Goal: Task Accomplishment & Management: Manage account settings

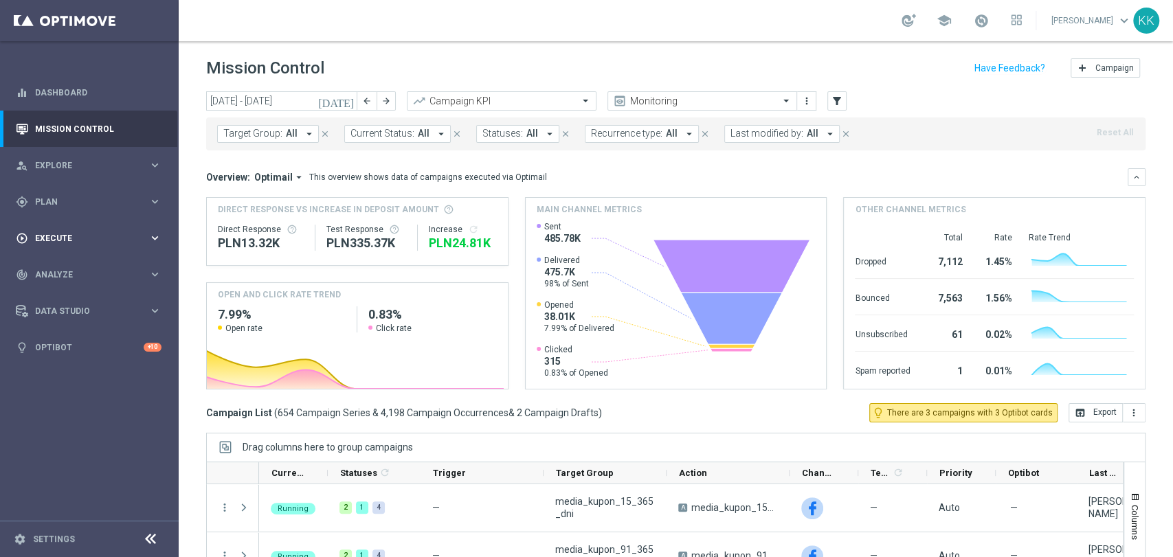
click at [76, 203] on span "Plan" at bounding box center [91, 202] width 113 height 8
click at [60, 223] on div "Target Groups" at bounding box center [107, 230] width 142 height 21
click at [61, 232] on link "Target Groups" at bounding box center [89, 230] width 107 height 11
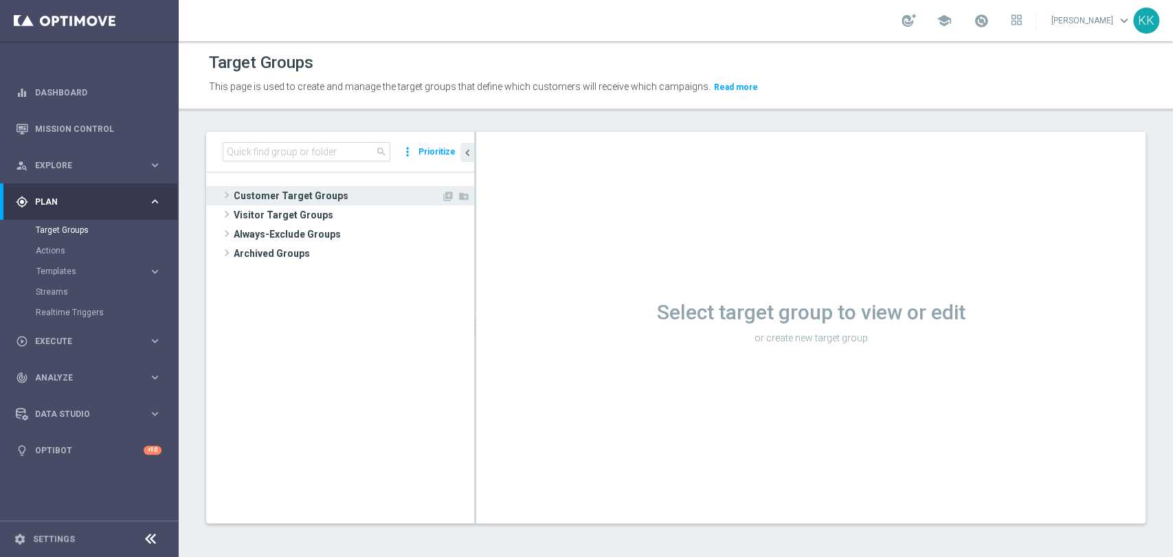
click at [285, 188] on span "Customer Target Groups" at bounding box center [338, 195] width 208 height 19
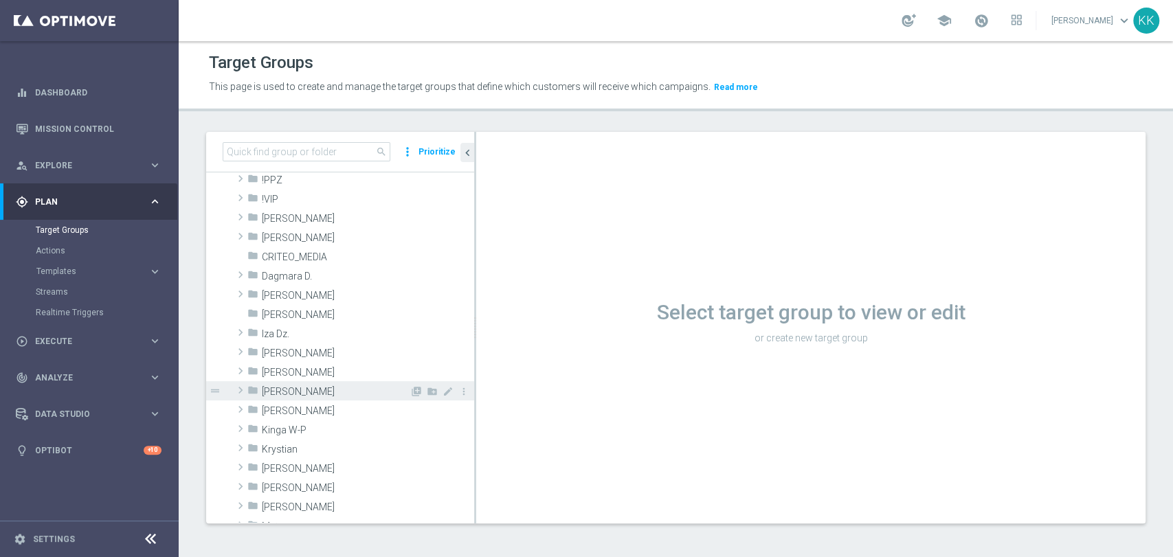
scroll to position [153, 0]
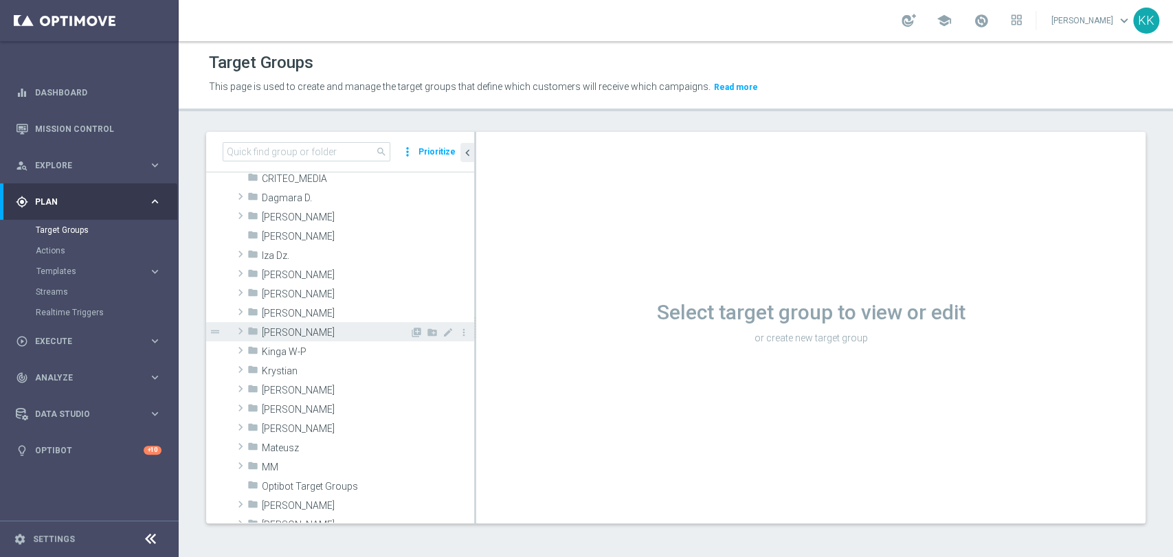
click at [284, 327] on span "[PERSON_NAME]" at bounding box center [336, 333] width 148 height 12
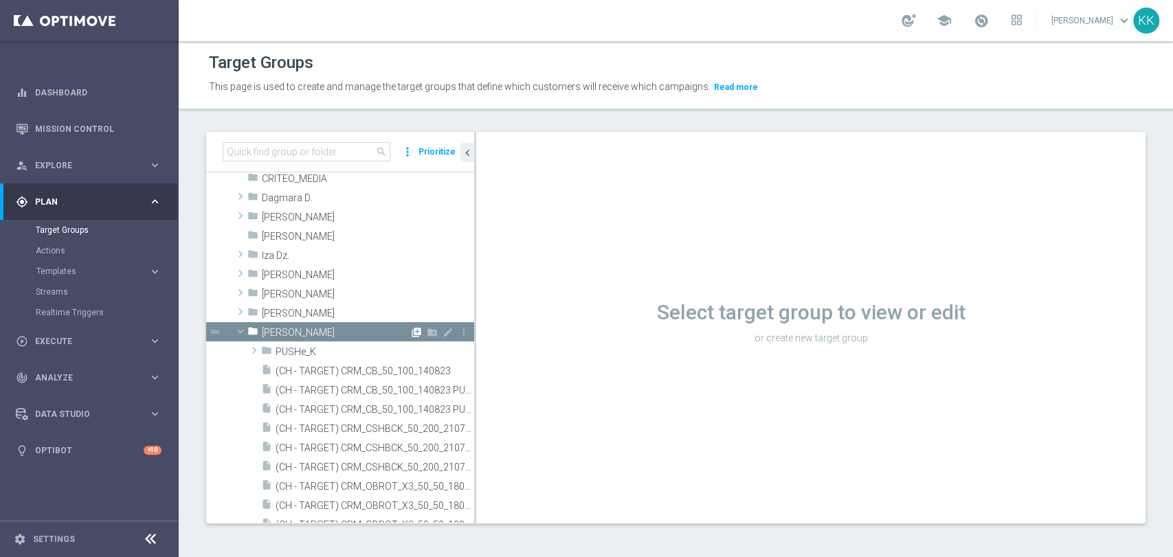
click at [411, 332] on icon "library_add" at bounding box center [416, 332] width 11 height 11
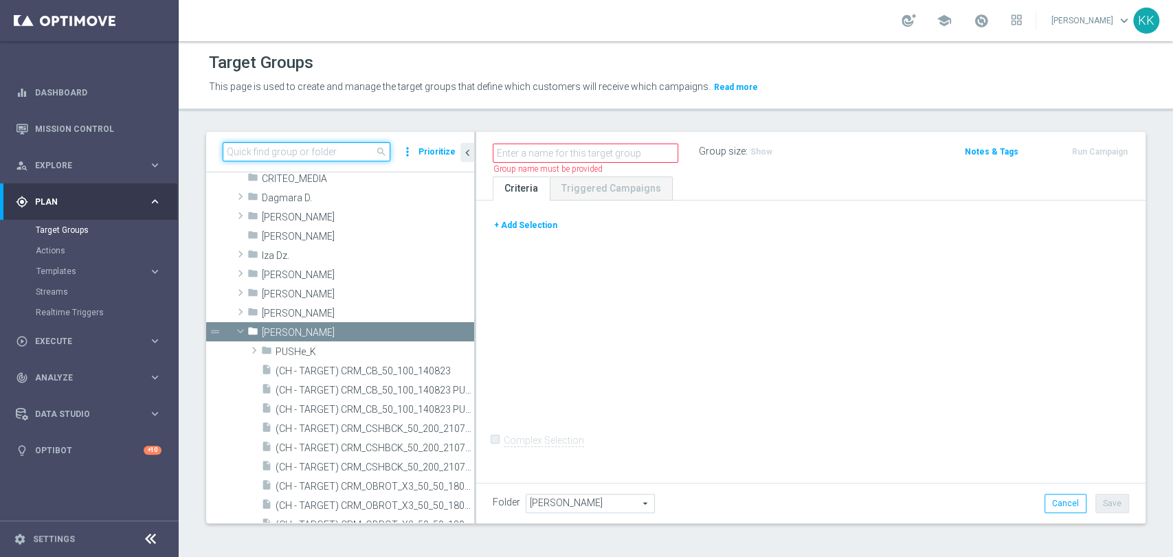
click at [280, 156] on input at bounding box center [307, 151] width 168 height 19
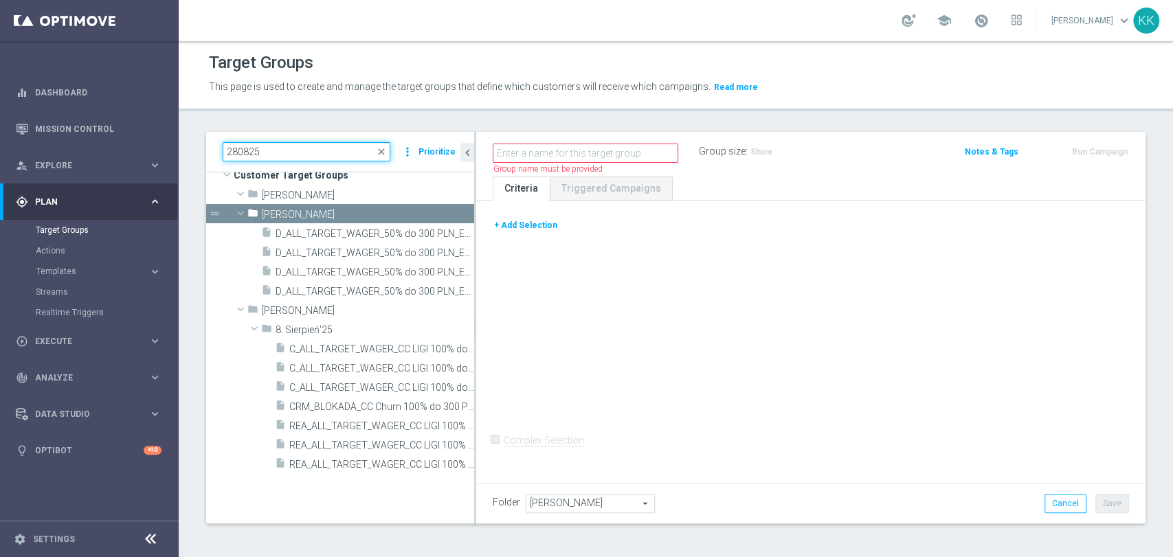
scroll to position [21, 0]
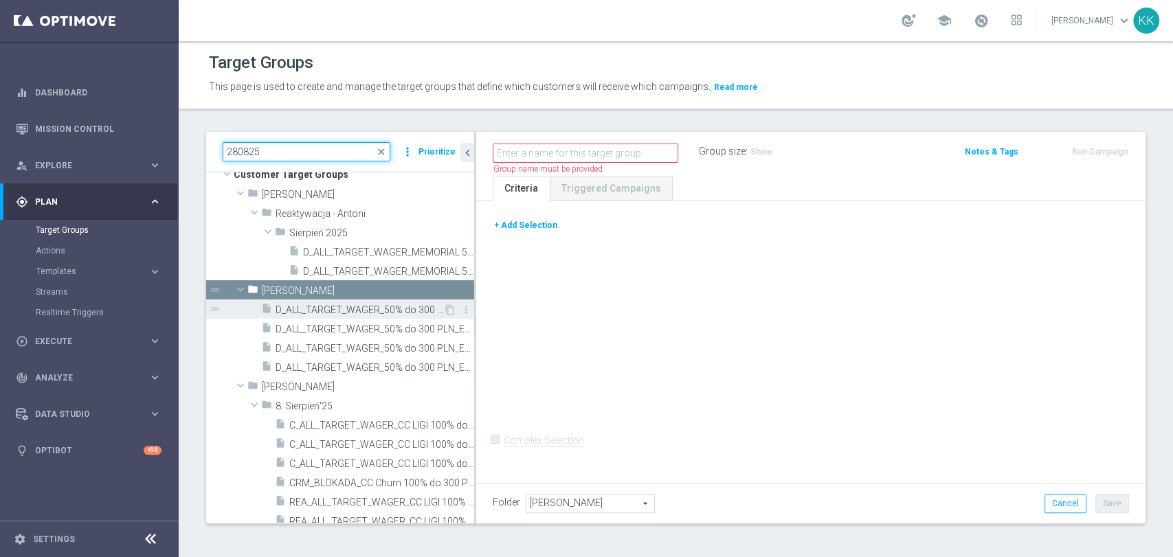
type input "280825"
click at [396, 313] on span "D_ALL_TARGET_WAGER_50% do 300 PLN_EUROBASKET_280825" at bounding box center [360, 310] width 168 height 12
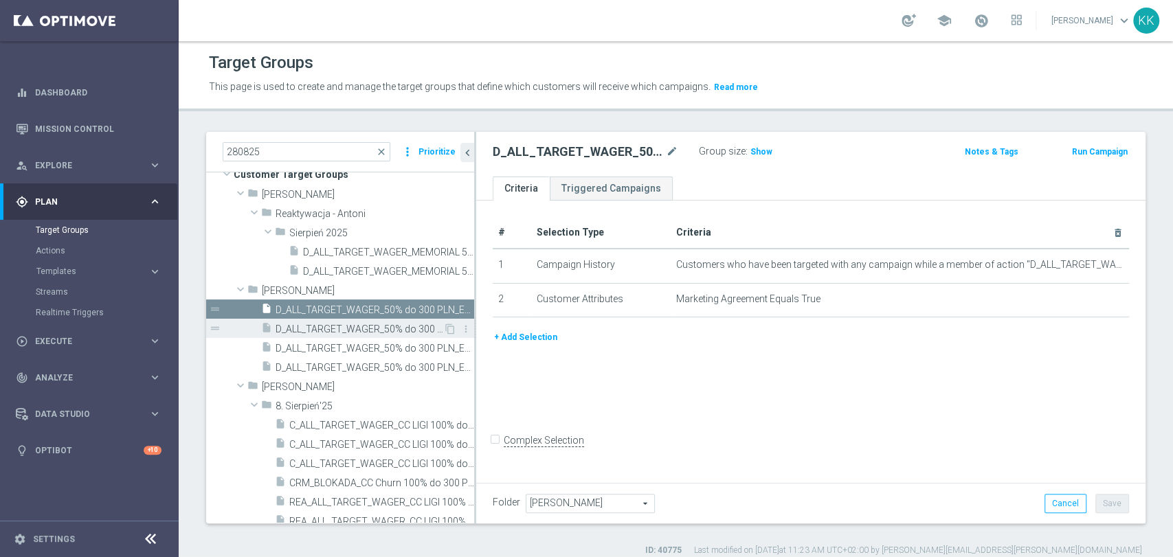
click at [408, 335] on div "insert_drive_file D_ALL_TARGET_WAGER_50% do 300 PLN_EUROBASKET_280825_BLOKADA" at bounding box center [352, 328] width 182 height 19
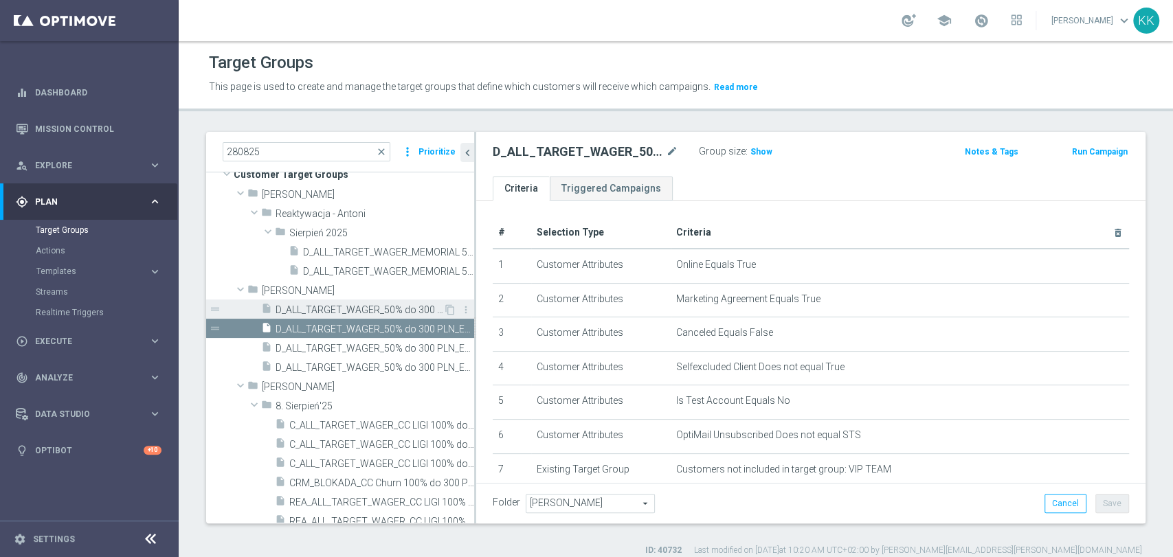
click at [379, 308] on span "D_ALL_TARGET_WAGER_50% do 300 PLN_EUROBASKET_280825" at bounding box center [360, 310] width 168 height 12
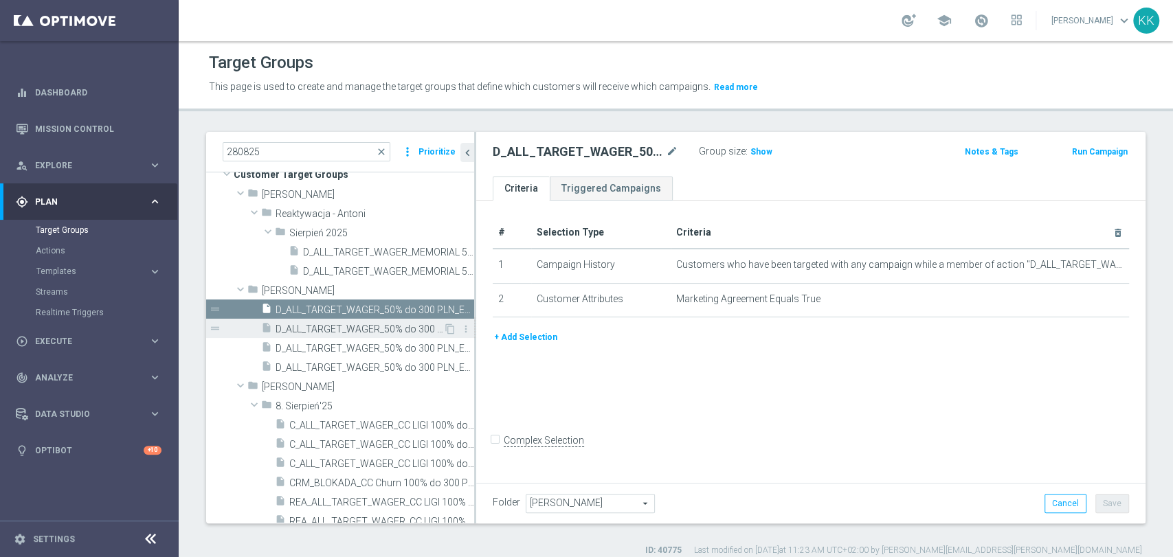
click at [379, 325] on span "D_ALL_TARGET_WAGER_50% do 300 PLN_EUROBASKET_280825_BLOKADA" at bounding box center [360, 330] width 168 height 12
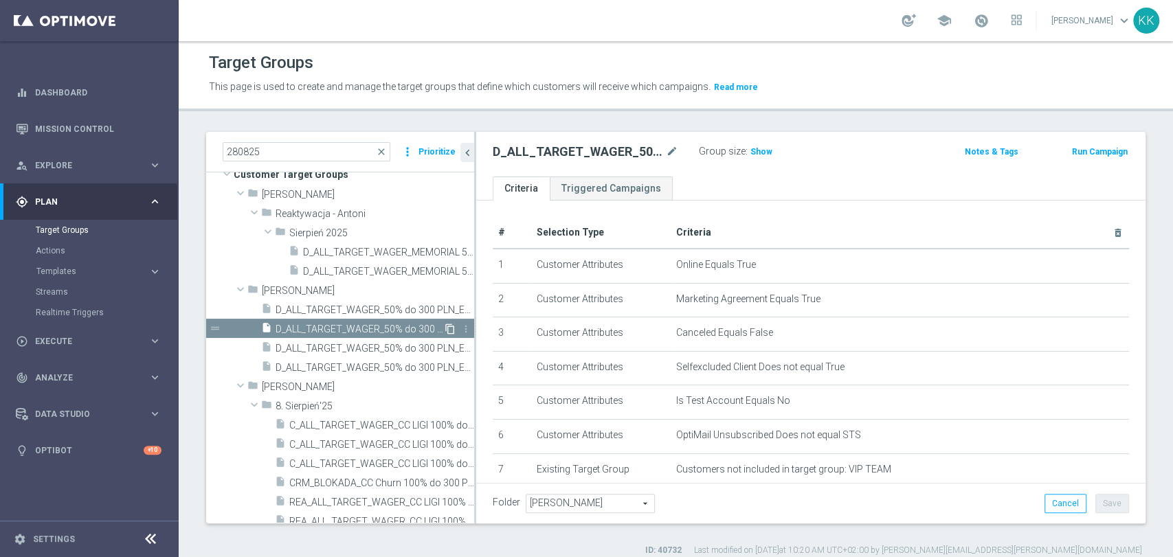
click at [445, 331] on icon "content_copy" at bounding box center [450, 329] width 11 height 11
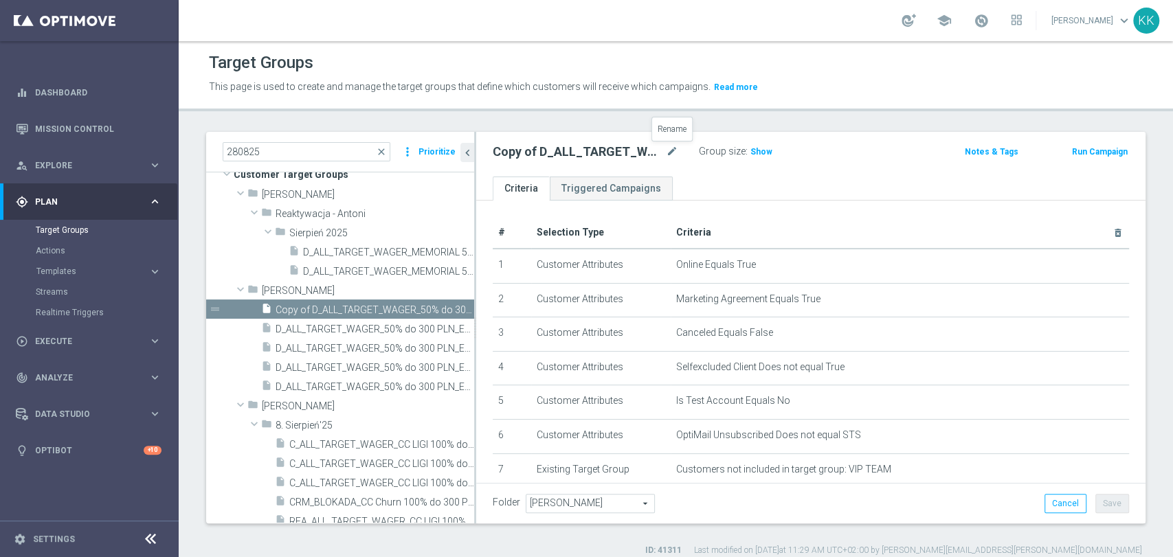
drag, startPoint x: 676, startPoint y: 152, endPoint x: 711, endPoint y: 151, distance: 35.7
click at [676, 152] on icon "mode_edit" at bounding box center [672, 152] width 12 height 16
type input "D_ALL_TARGET_WAGER_50% do 300 PLN_SON_290925"
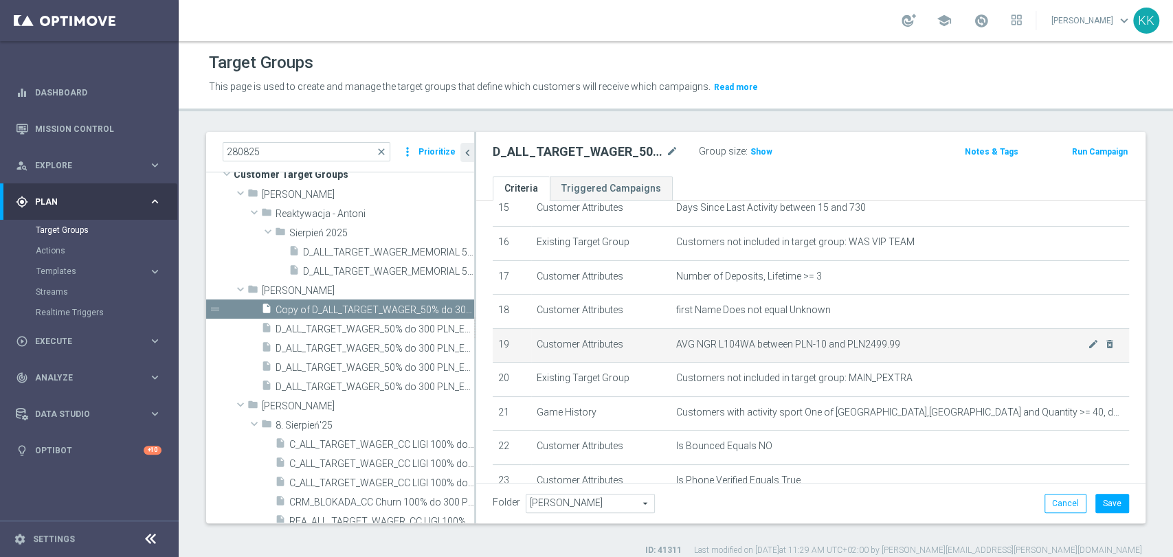
scroll to position [610, 0]
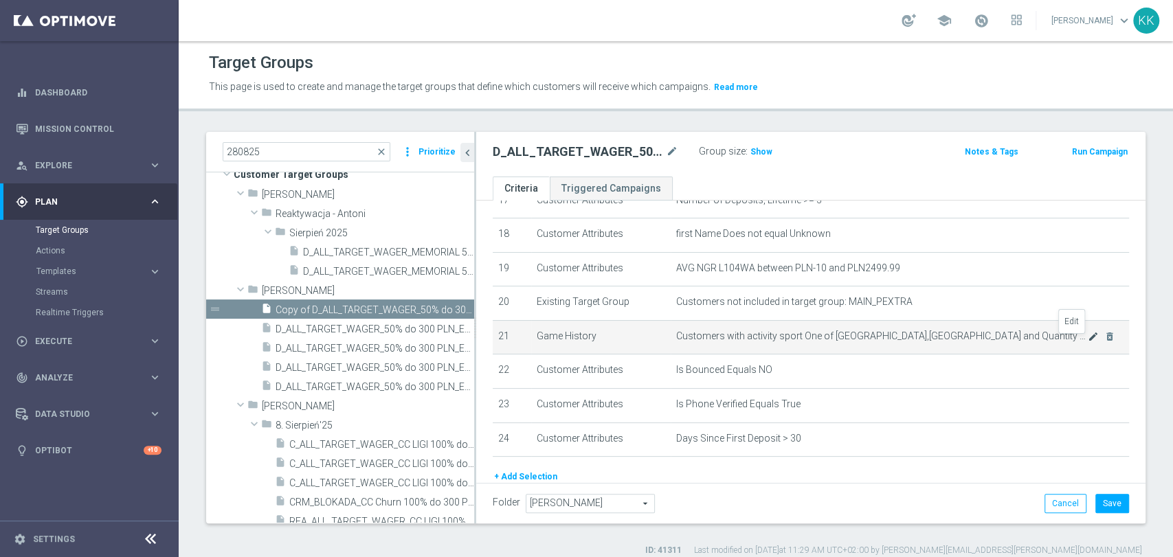
click at [1088, 342] on icon "mode_edit" at bounding box center [1093, 336] width 11 height 11
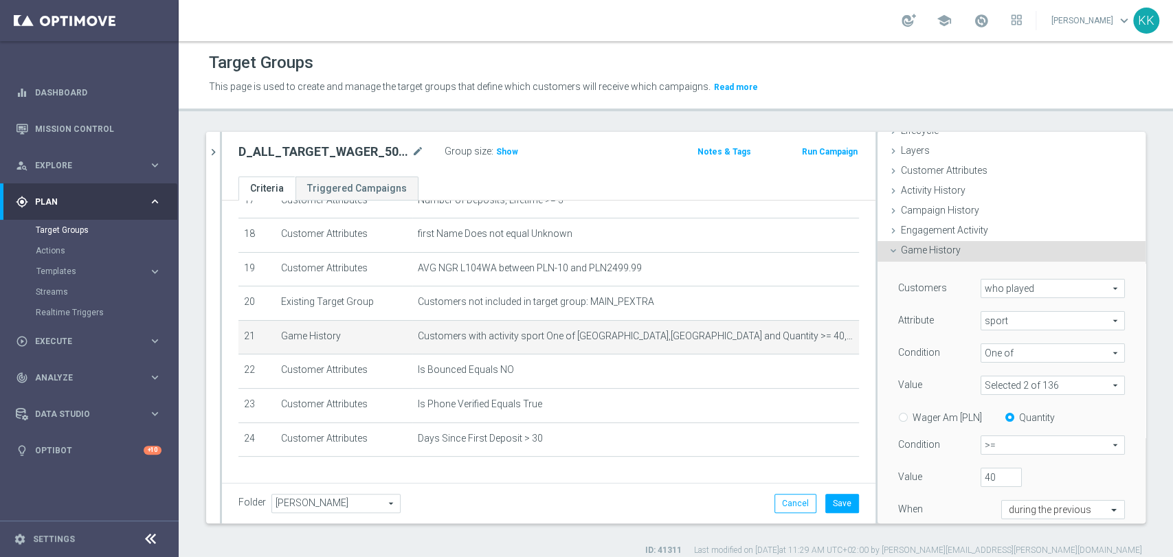
scroll to position [76, 0]
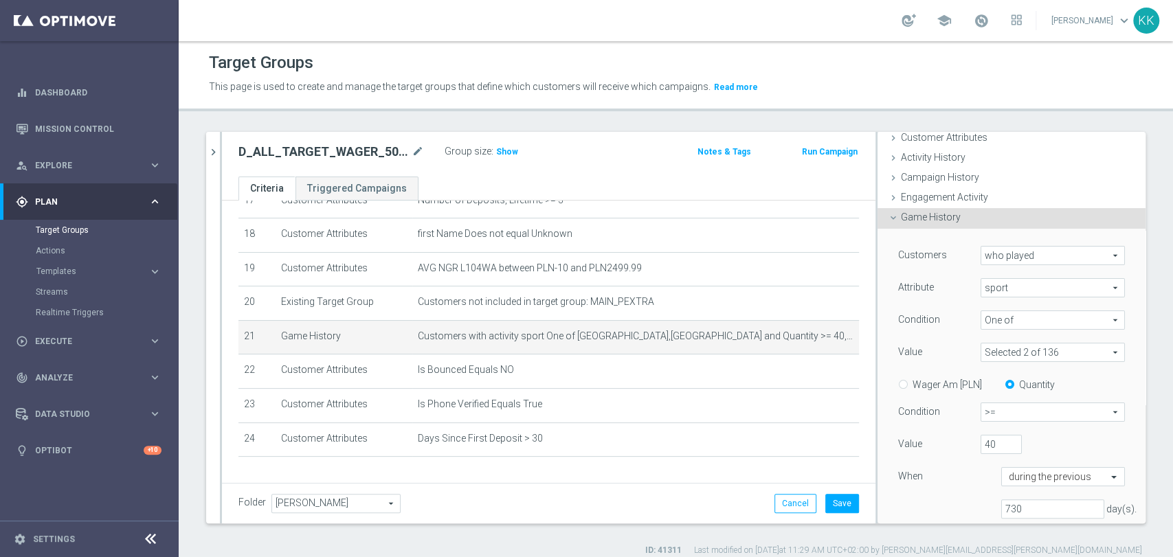
click at [1006, 350] on span at bounding box center [1053, 353] width 143 height 18
click at [986, 373] on div "Show Selected" at bounding box center [1018, 378] width 65 height 17
click at [986, 378] on input "Show Selected" at bounding box center [990, 382] width 9 height 9
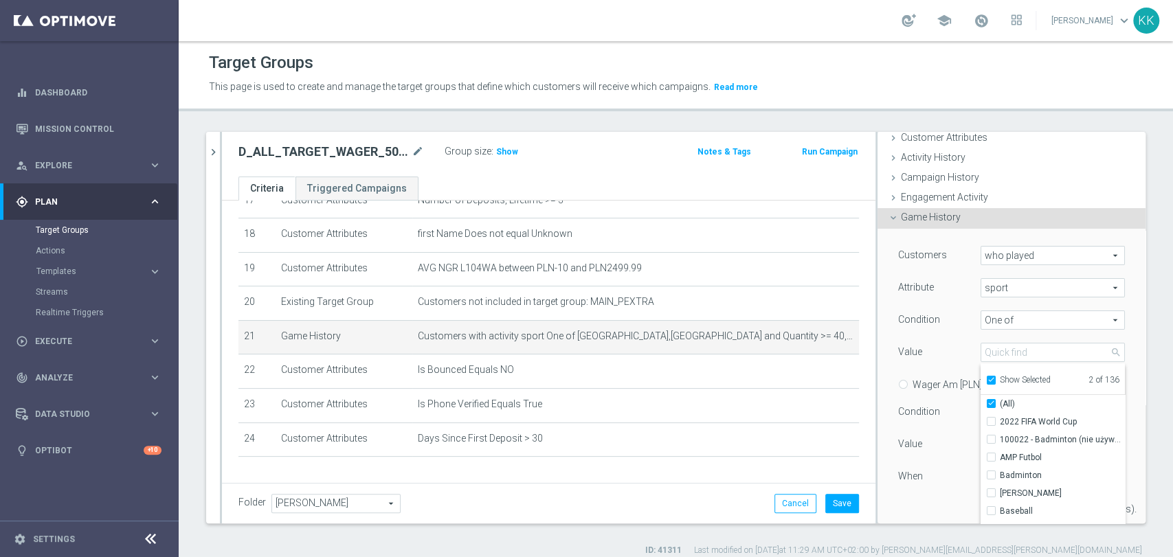
checkbox input "true"
click at [981, 436] on div "Koszykówka" at bounding box center [1053, 440] width 144 height 18
click at [991, 419] on input "KoszykÃ³wka" at bounding box center [995, 422] width 9 height 9
checkbox input "false"
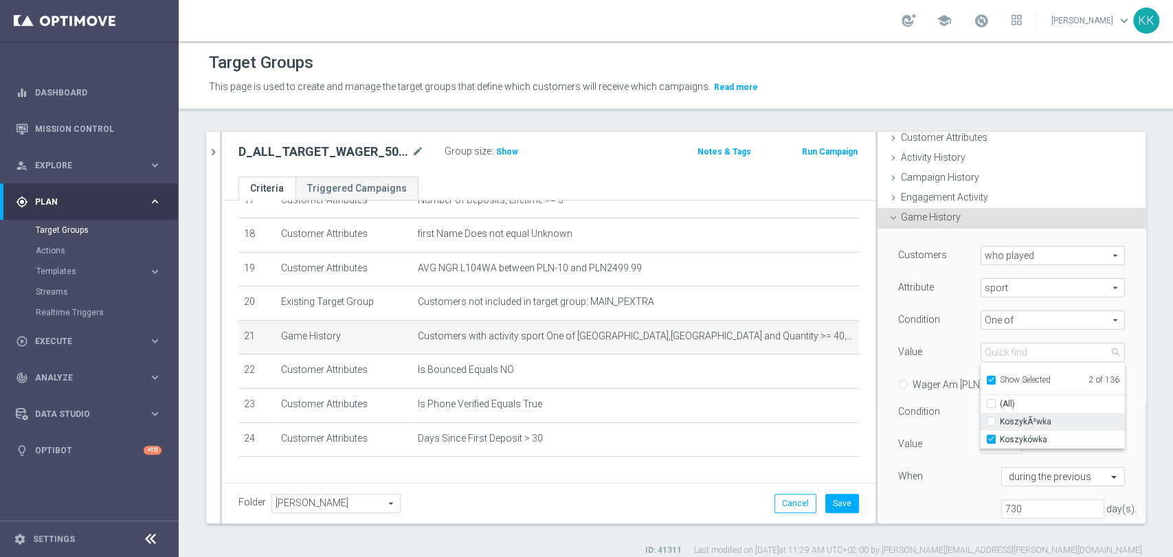
type input "Koszykówka"
checkbox input "false"
click at [1000, 439] on label "Koszykówka" at bounding box center [1062, 440] width 125 height 18
click at [991, 439] on input "Koszykówka" at bounding box center [995, 440] width 9 height 9
checkbox input "false"
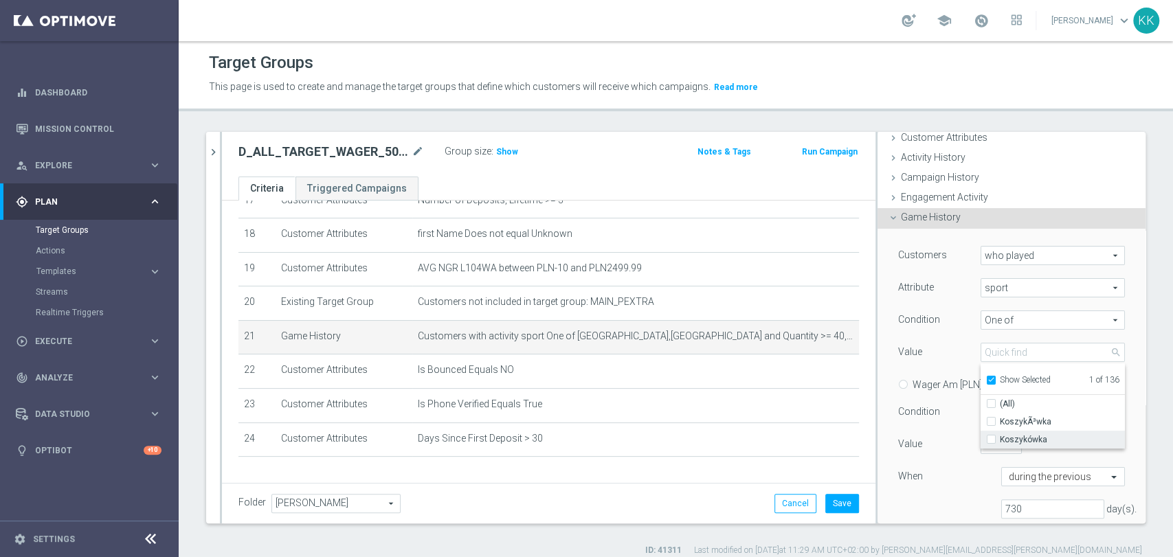
type input "Select"
click at [986, 378] on input "Show Selected" at bounding box center [990, 382] width 9 height 9
checkbox input "false"
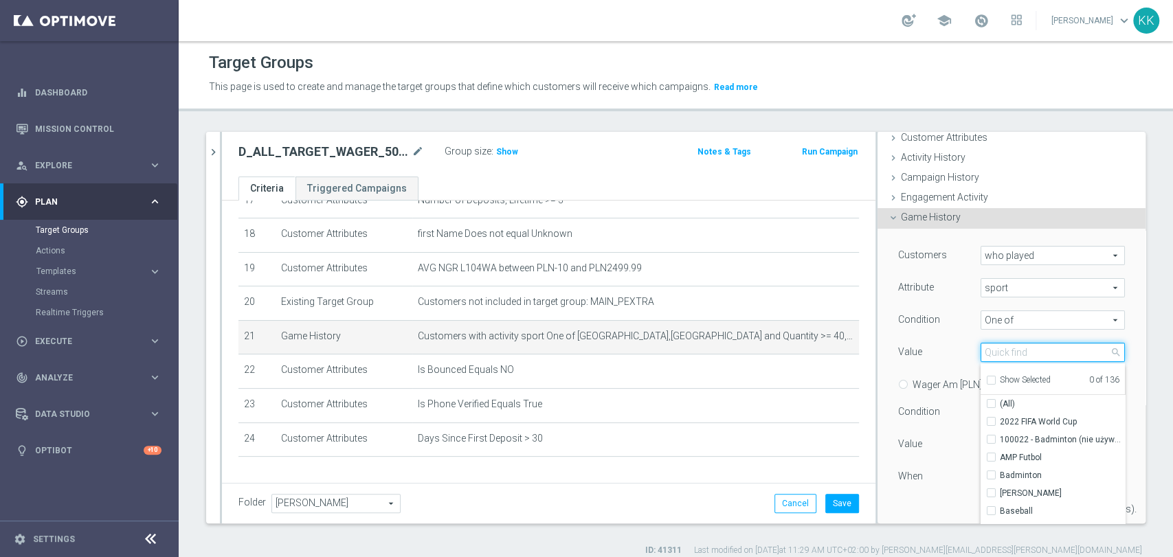
click at [984, 355] on input "search" at bounding box center [1053, 352] width 144 height 19
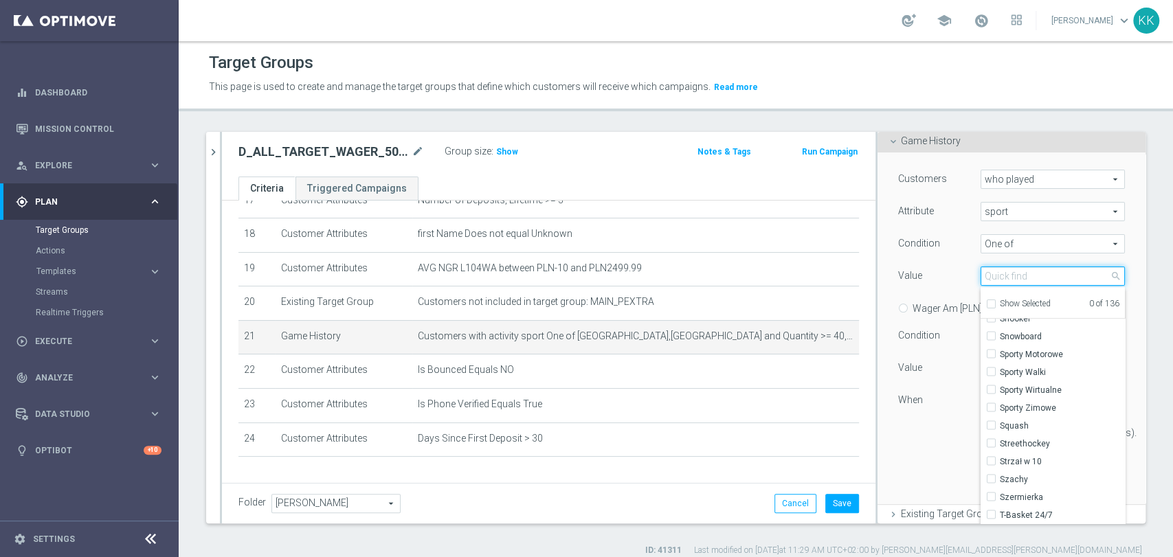
scroll to position [1756, 0]
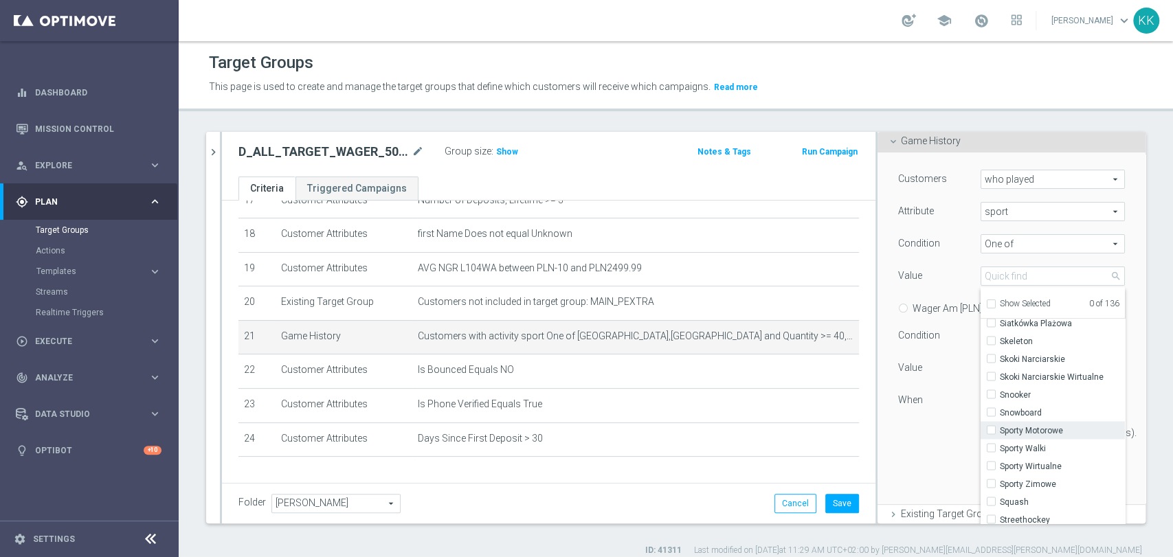
click at [991, 430] on input "Sporty Motorowe" at bounding box center [995, 430] width 9 height 9
checkbox input "true"
type input "Sporty Motorowe"
click at [991, 514] on input "Żużel" at bounding box center [995, 517] width 9 height 9
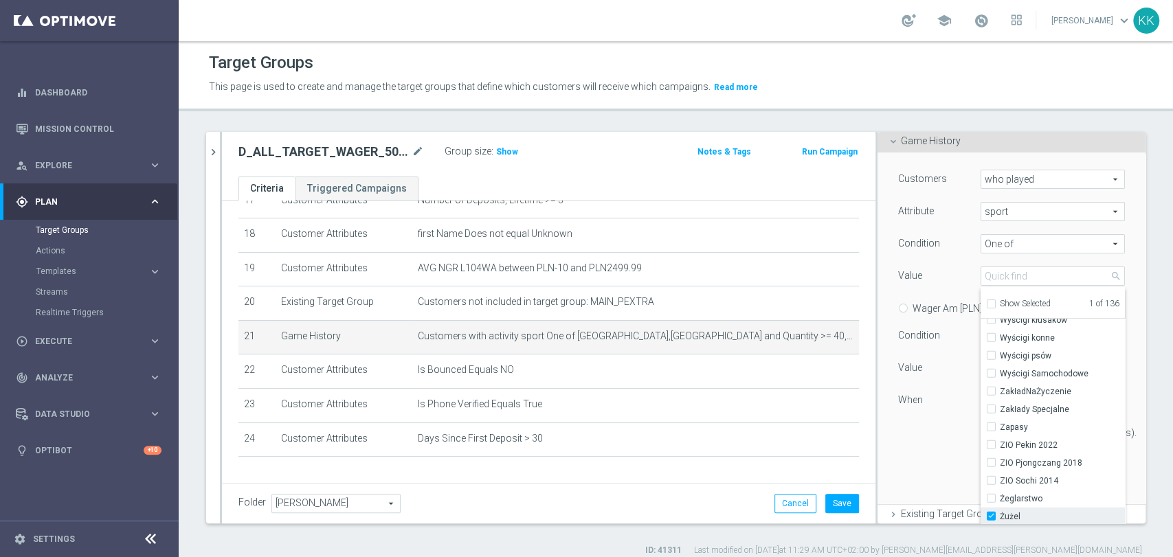
checkbox input "true"
type input "Selected 2 of 136"
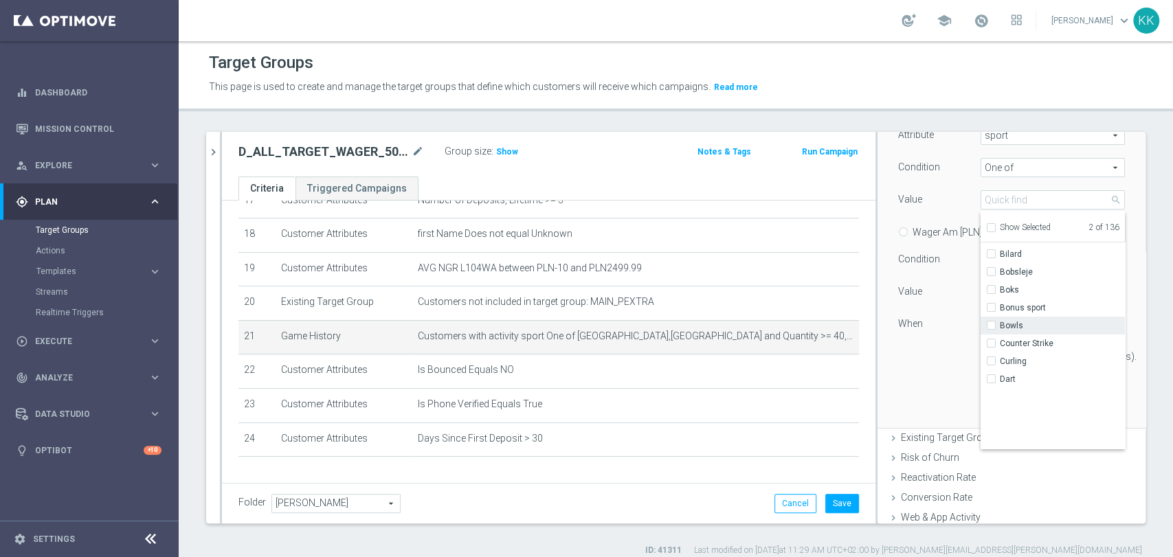
scroll to position [115, 0]
click at [916, 384] on div "Customers who played who played arrow_drop_down search Attribute sport sport ar…" at bounding box center [1011, 251] width 247 height 351
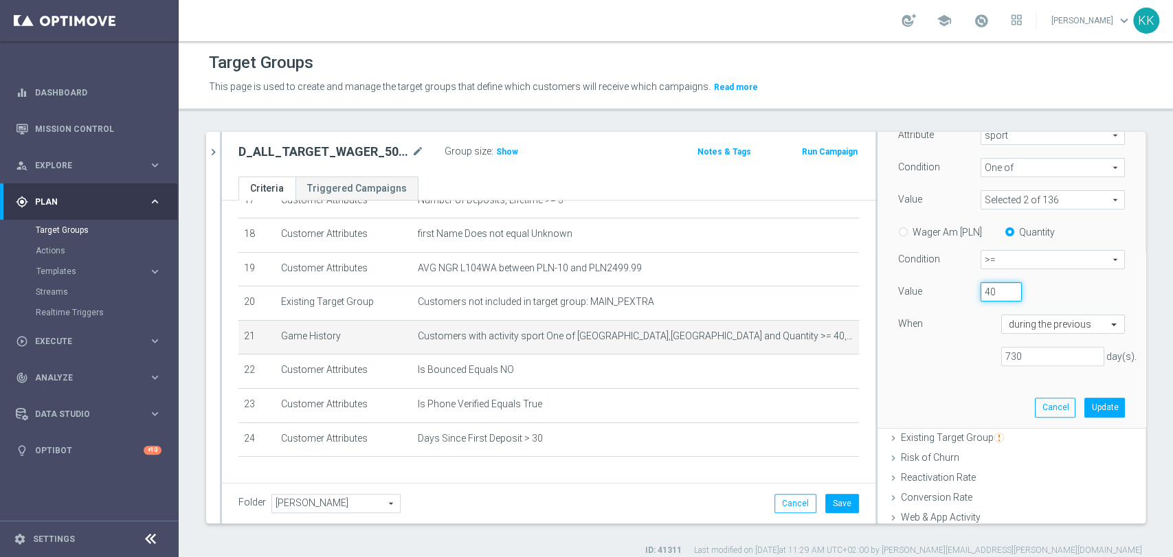
click at [981, 292] on input "40" at bounding box center [1001, 291] width 41 height 19
type input "4"
click at [1085, 402] on button "Update" at bounding box center [1105, 407] width 41 height 19
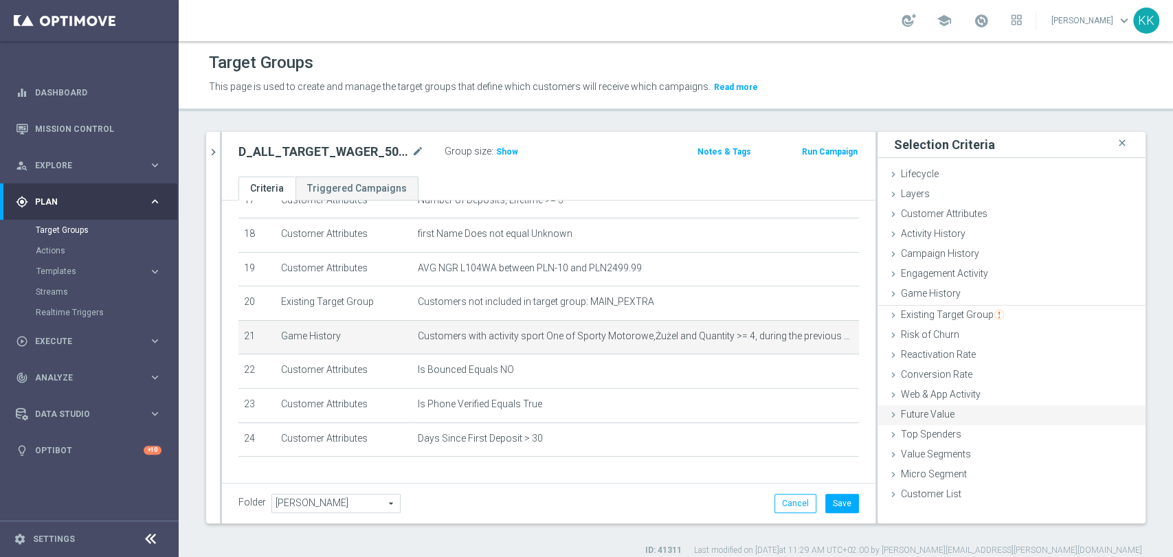
scroll to position [0, 0]
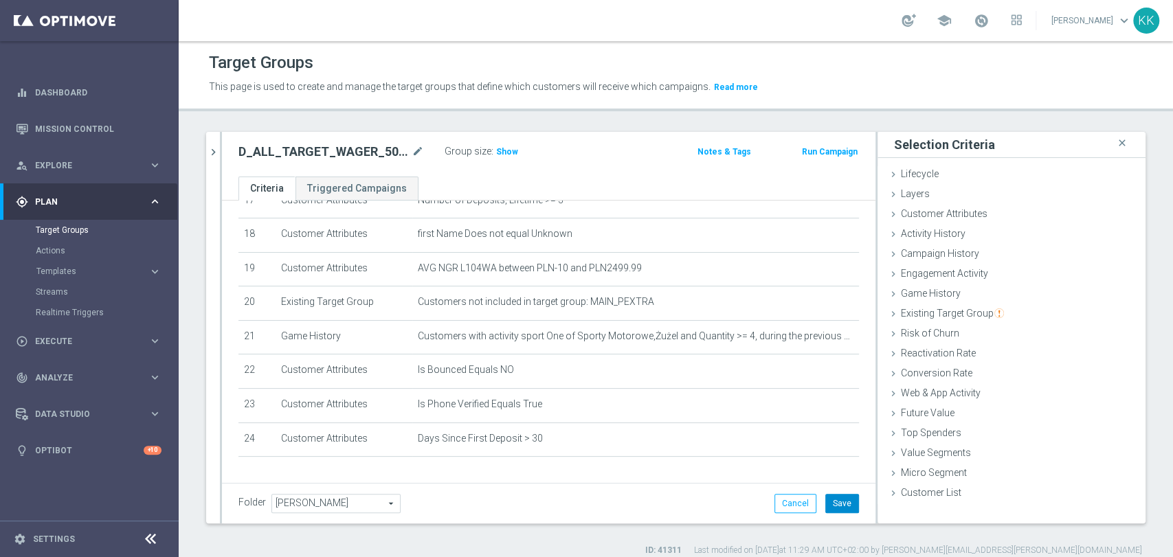
drag, startPoint x: 821, startPoint y: 498, endPoint x: 850, endPoint y: 498, distance: 28.2
click at [825, 498] on button "Save" at bounding box center [842, 503] width 34 height 19
click at [499, 150] on span "Show" at bounding box center [507, 152] width 22 height 10
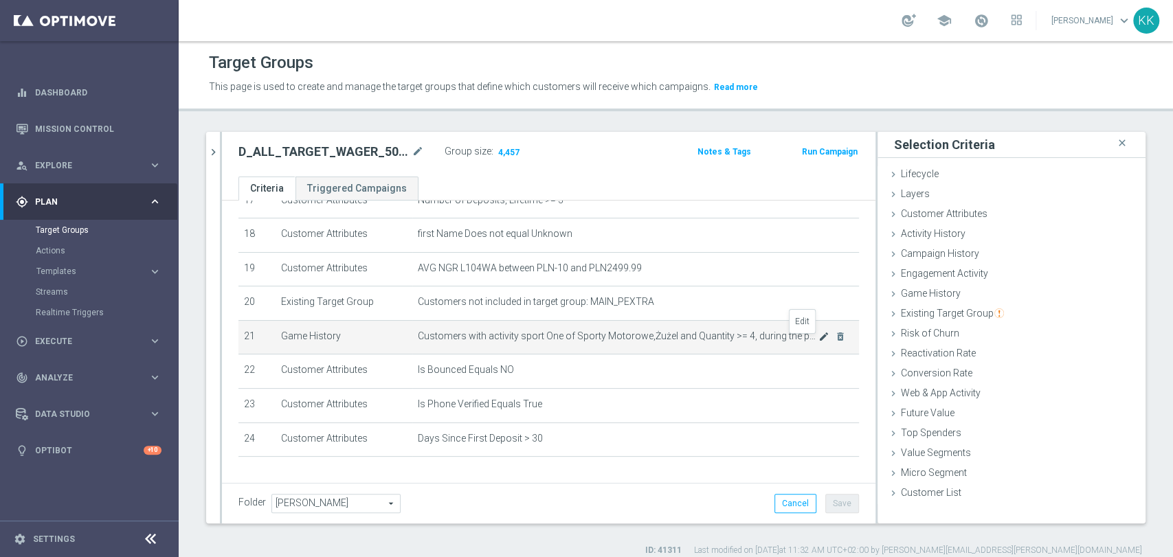
click at [819, 339] on icon "mode_edit" at bounding box center [824, 336] width 11 height 11
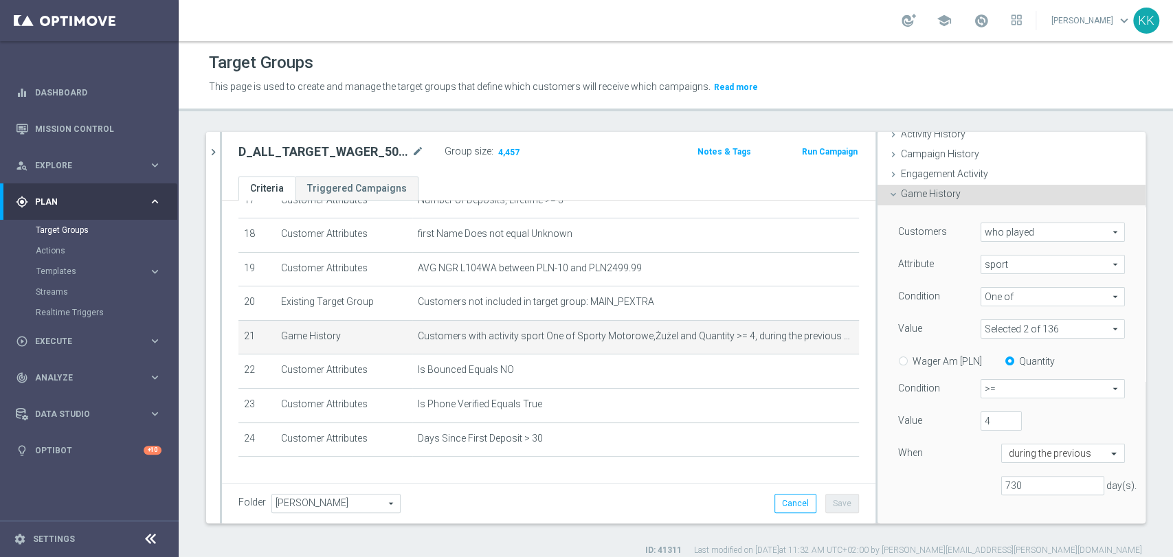
scroll to position [153, 0]
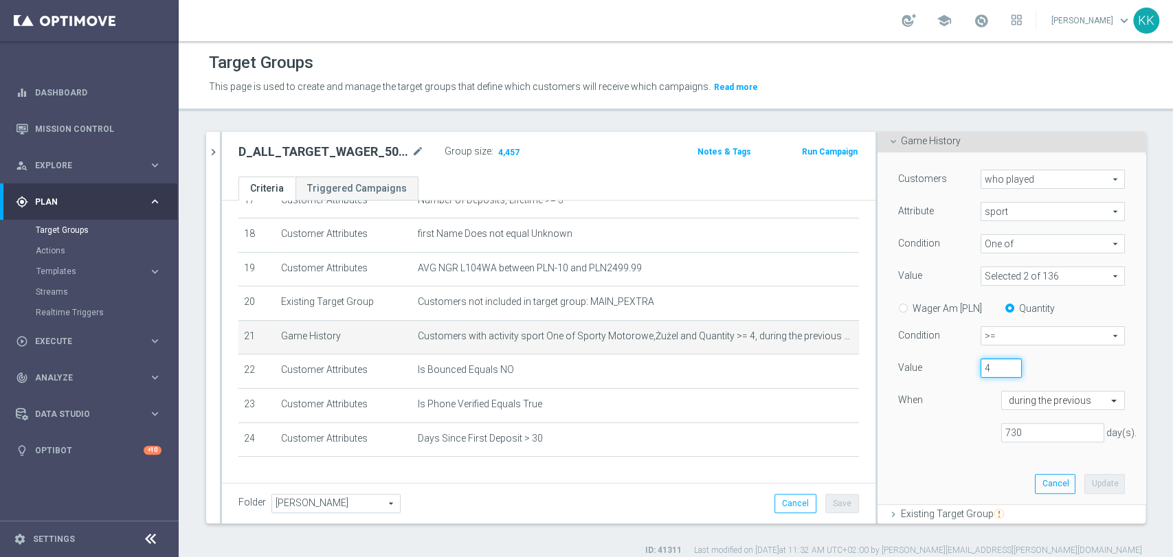
drag, startPoint x: 977, startPoint y: 364, endPoint x: 944, endPoint y: 372, distance: 34.0
click at [944, 372] on div "Value 4" at bounding box center [1011, 370] width 247 height 22
type input "3"
click at [1085, 478] on button "Update" at bounding box center [1105, 483] width 41 height 19
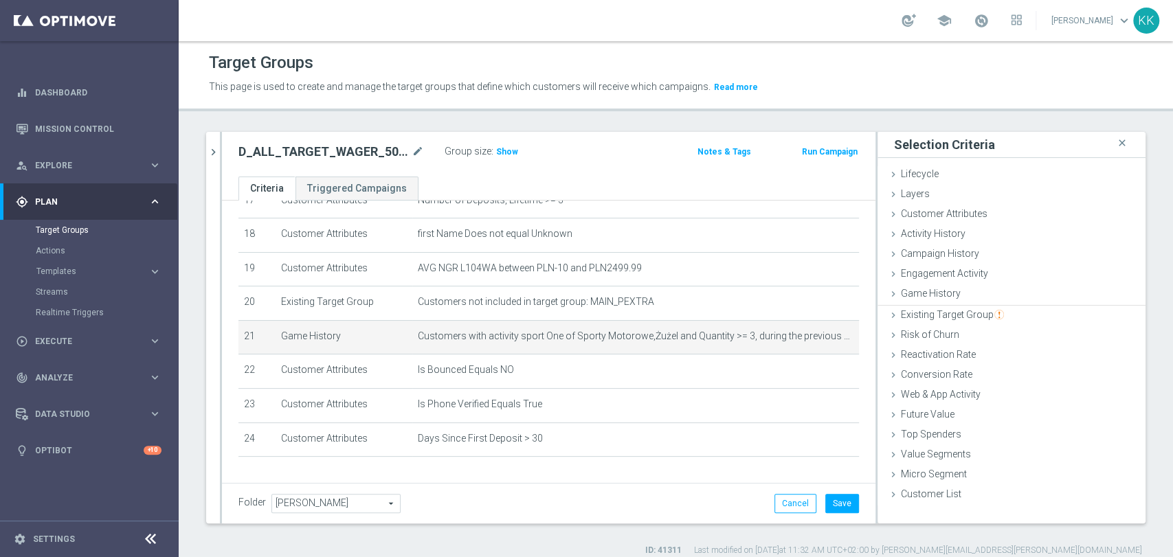
scroll to position [0, 0]
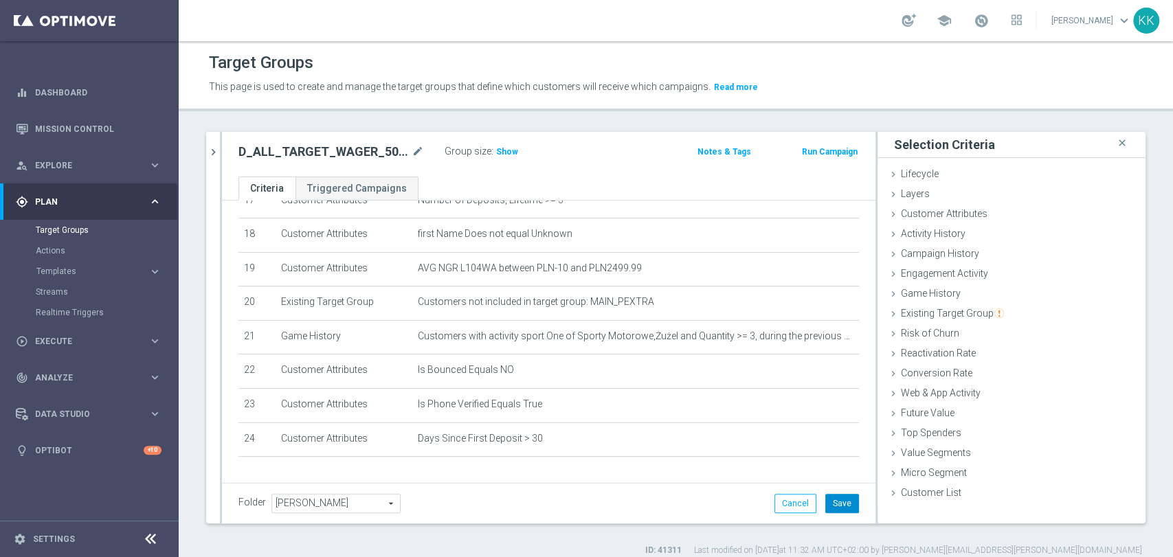
click at [831, 504] on button "Save" at bounding box center [842, 503] width 34 height 19
click at [501, 150] on span "Show" at bounding box center [507, 152] width 22 height 10
